Goal: Information Seeking & Learning: Learn about a topic

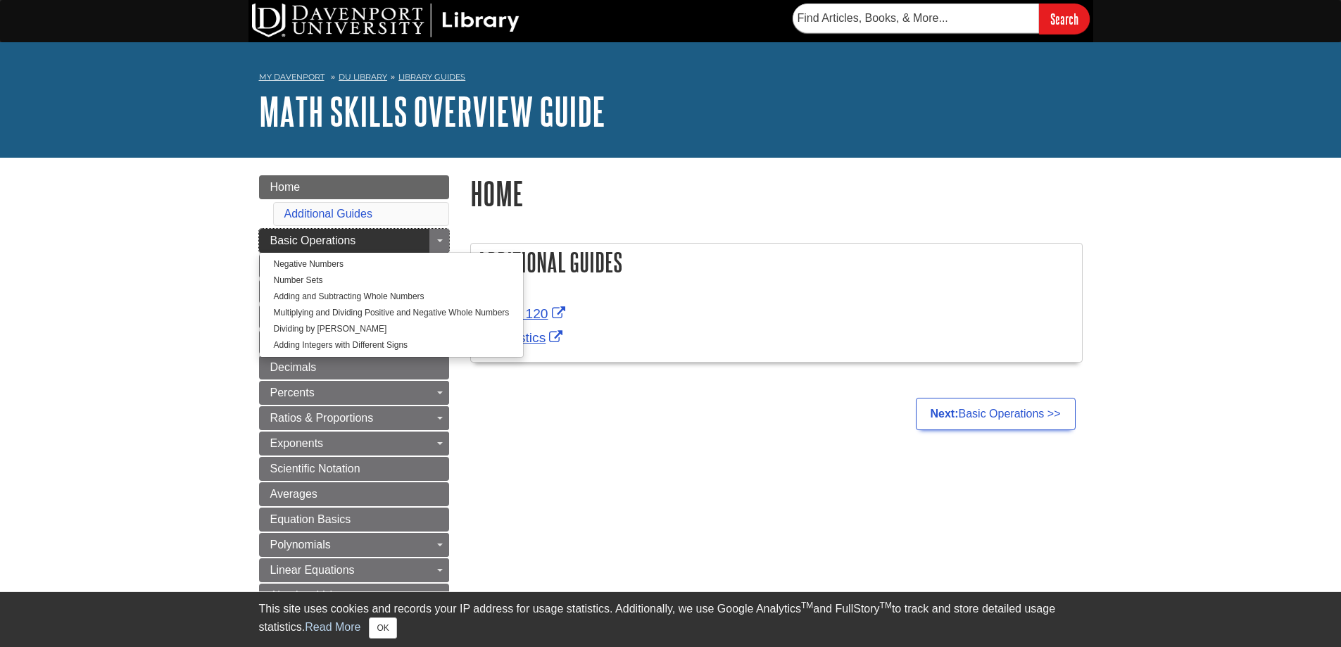
click at [329, 240] on span "Basic Operations" at bounding box center [313, 240] width 86 height 12
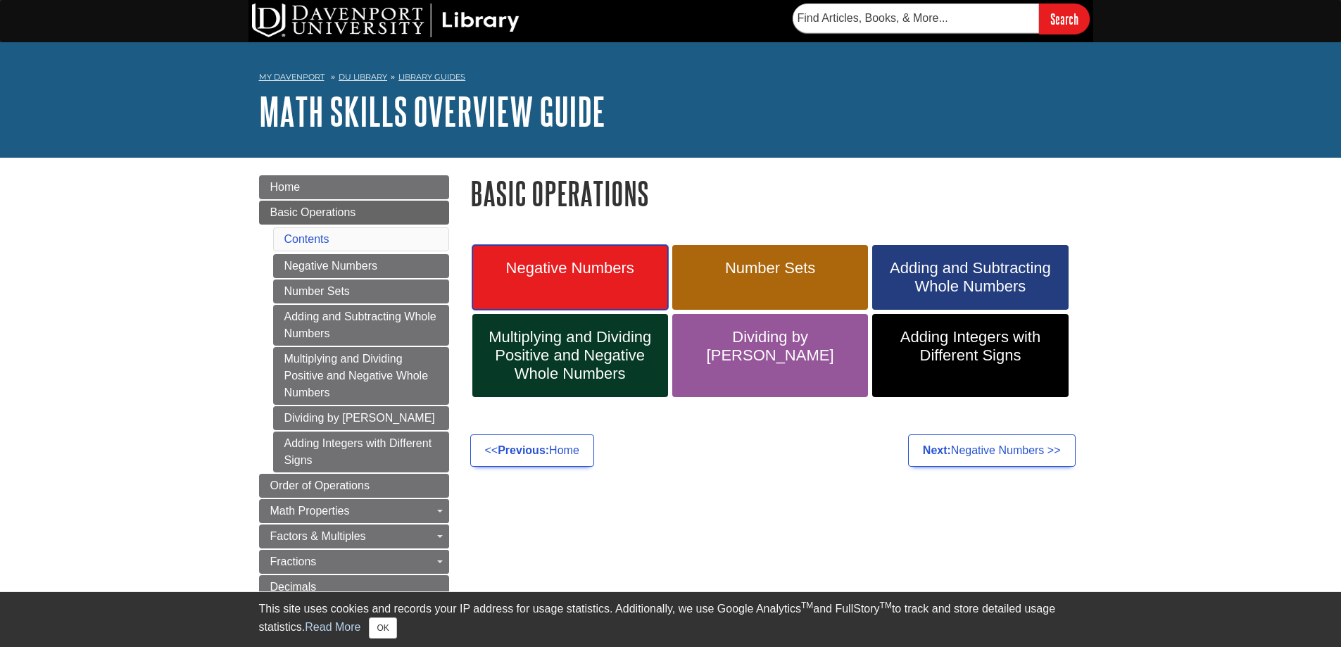
click at [543, 275] on span "Negative Numbers" at bounding box center [570, 268] width 175 height 18
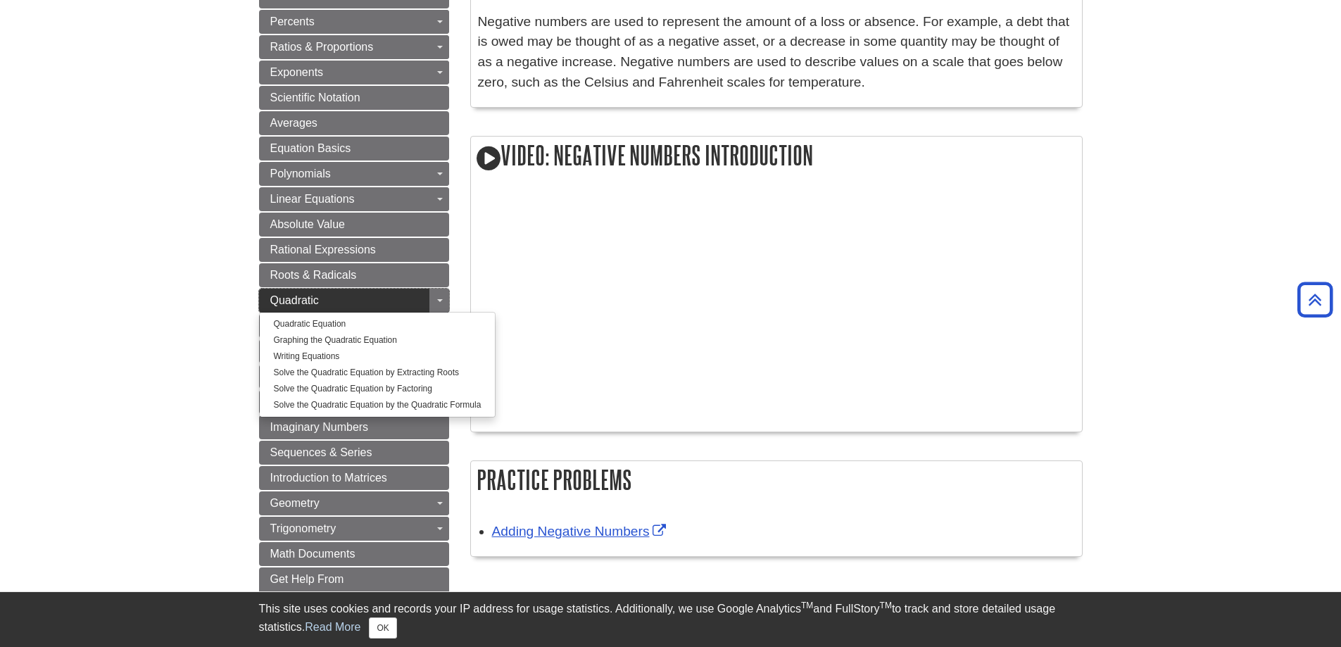
scroll to position [704, 0]
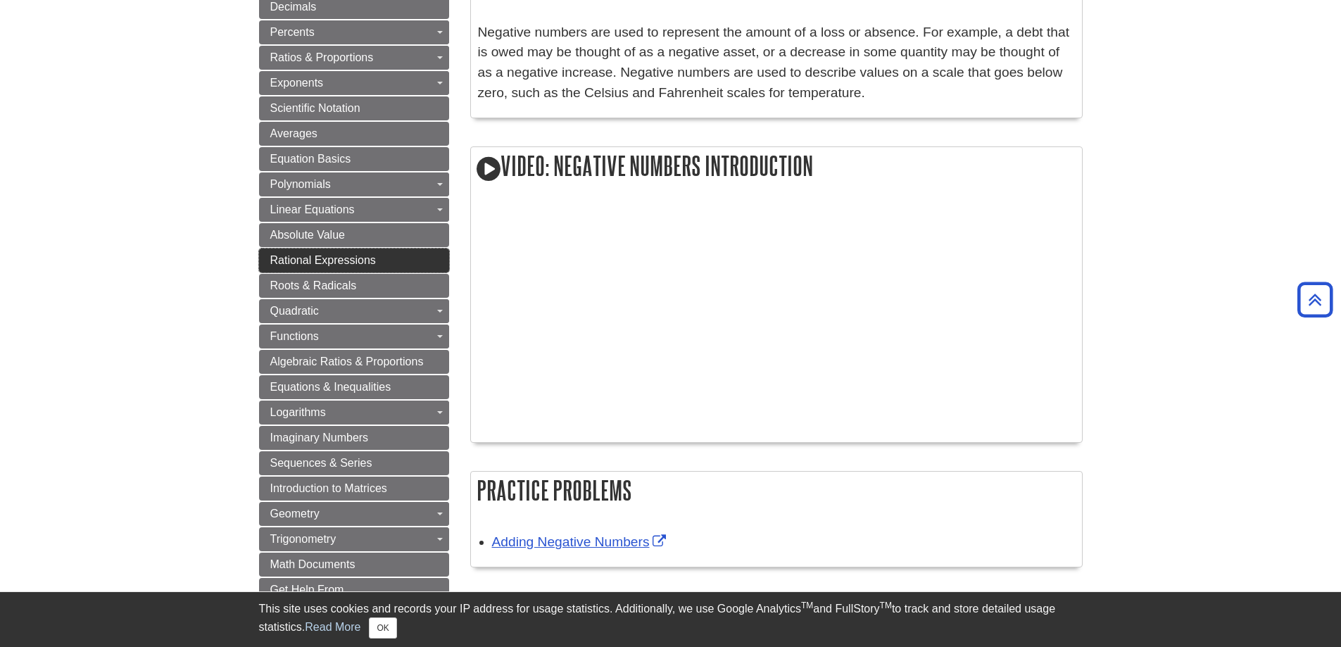
click at [322, 264] on span "Rational Expressions" at bounding box center [323, 260] width 106 height 12
